Goal: Contribute content

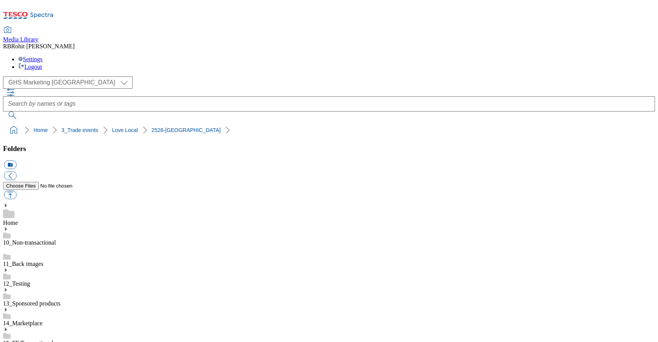
select select "flare-ghs-mktg"
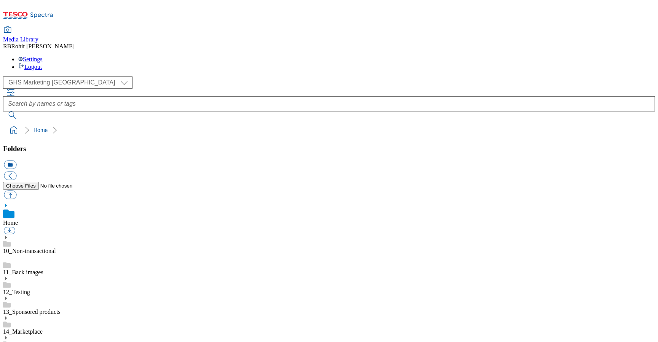
scroll to position [1, 0]
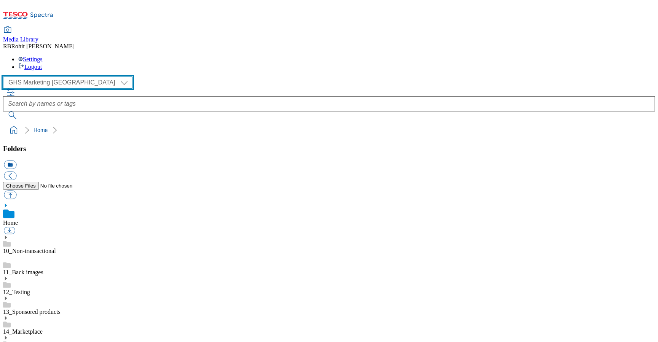
click at [72, 77] on select "Clubcard Marketing Clubcard ROI Dotcom UK GHS Marketing UK GHS ROI Realfood Tes…" at bounding box center [67, 83] width 129 height 12
select select "flare-ghs-roi"
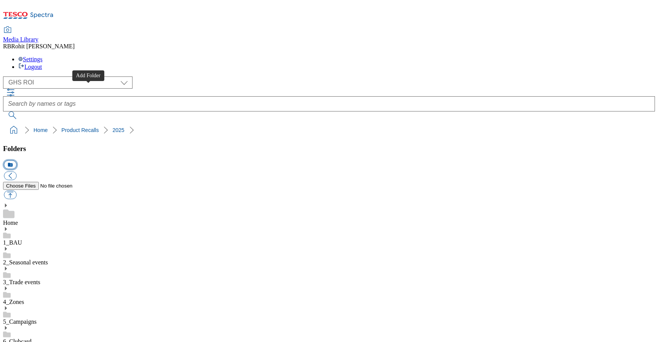
click at [16, 161] on button "icon_new_folder" at bounding box center [10, 165] width 13 height 9
type input "2528"
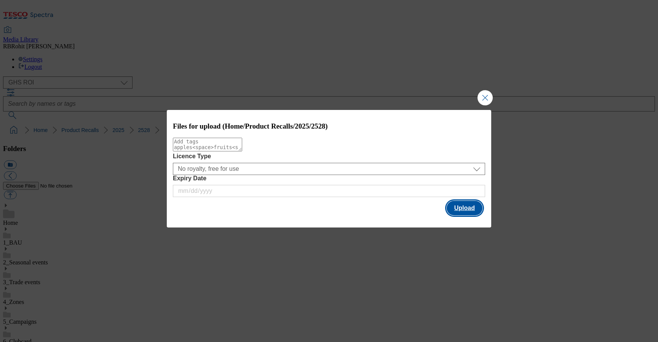
click at [462, 213] on button "Upload" at bounding box center [465, 208] width 36 height 14
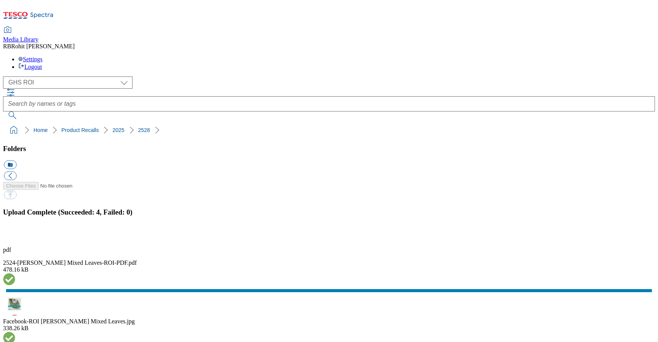
click at [15, 233] on button "button" at bounding box center [9, 236] width 11 height 7
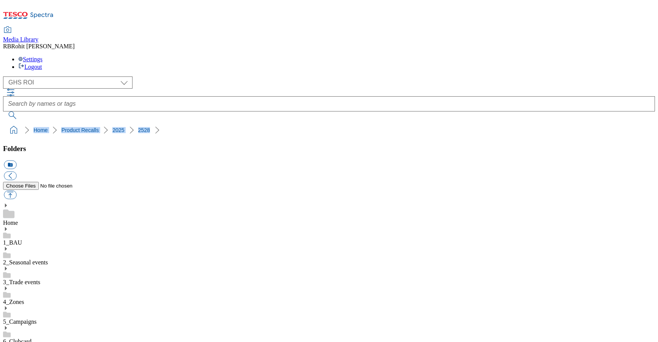
drag, startPoint x: 2, startPoint y: 75, endPoint x: 122, endPoint y: 70, distance: 120.0
click at [122, 123] on nav "Home Product Recalls 2025 2528" at bounding box center [329, 130] width 652 height 14
copy ol "Home Product Recalls 2025 2528"
